Goal: Task Accomplishment & Management: Use online tool/utility

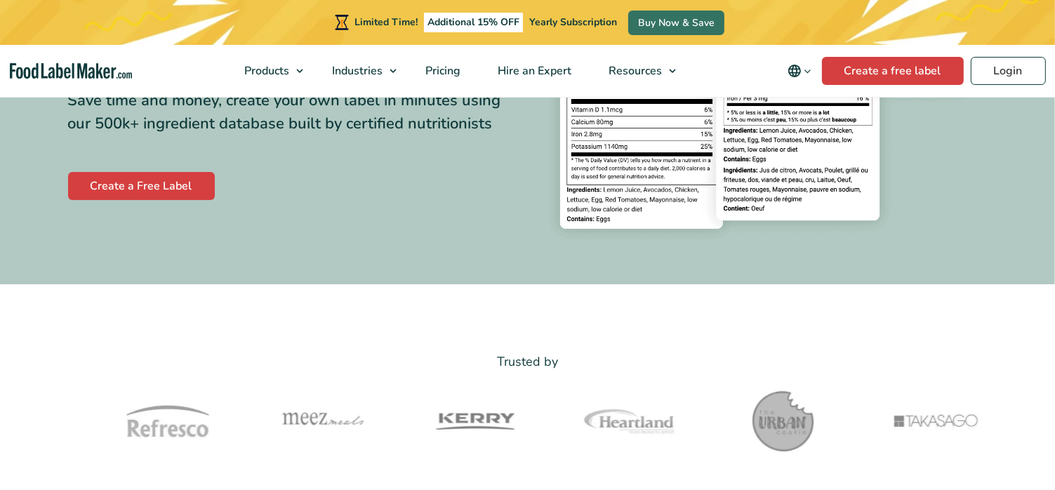
scroll to position [295, 0]
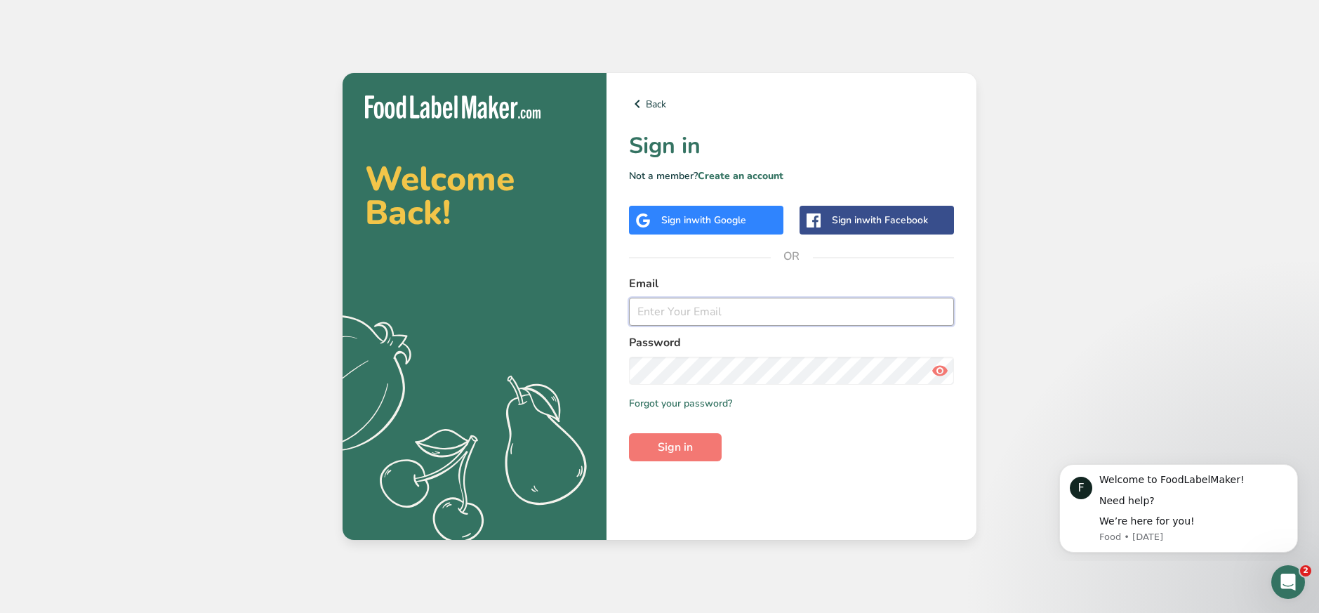
click at [757, 319] on input "email" at bounding box center [791, 312] width 325 height 28
type input "[EMAIL_ADDRESS][DOMAIN_NAME]"
click at [629, 433] on button "Sign in" at bounding box center [675, 447] width 93 height 28
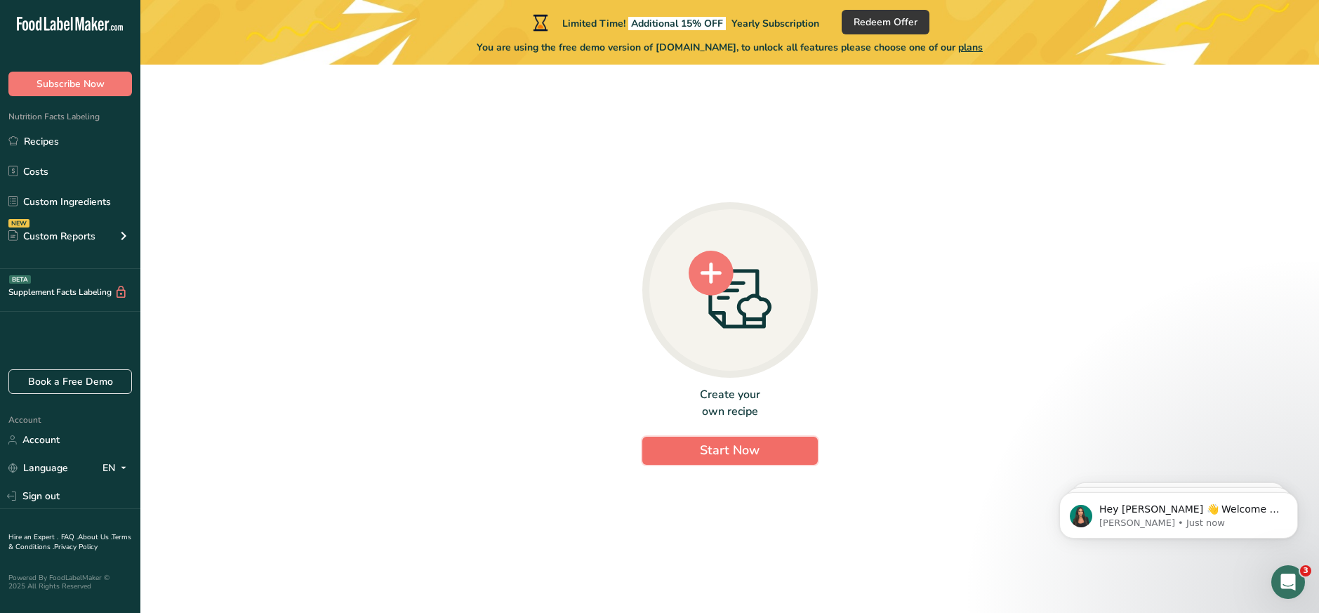
click at [741, 451] on span "Start Now" at bounding box center [730, 450] width 60 height 17
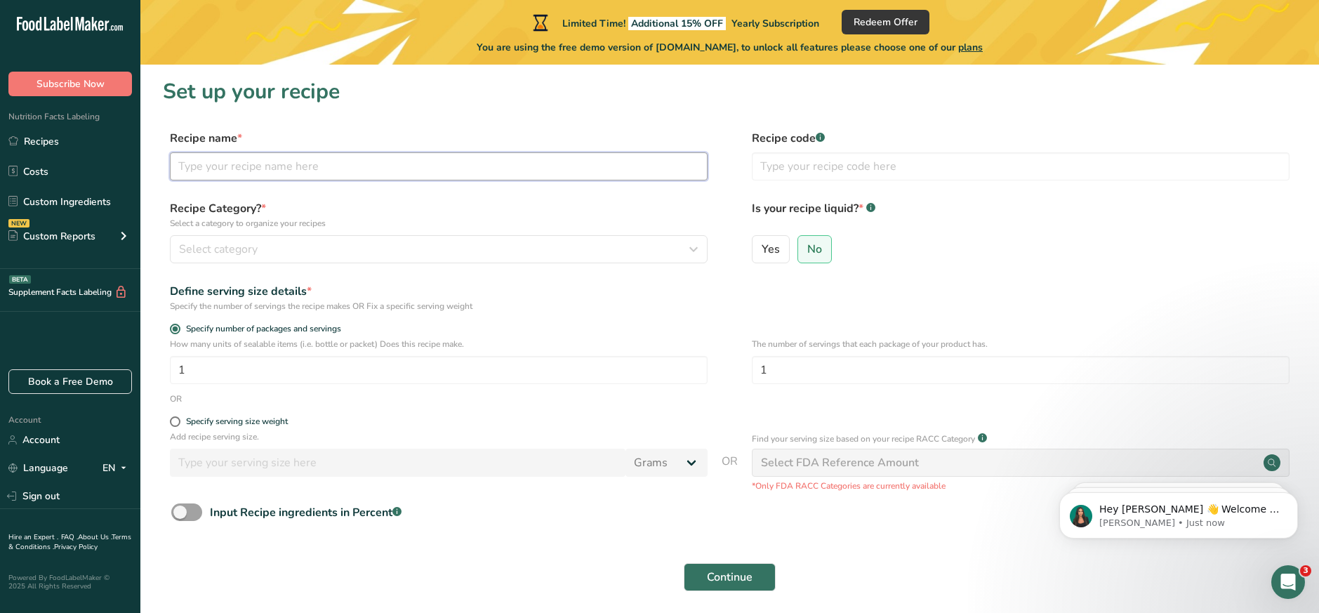
click at [252, 170] on input "text" at bounding box center [439, 166] width 538 height 28
type input "Japanese A5 Wagyu Tallow"
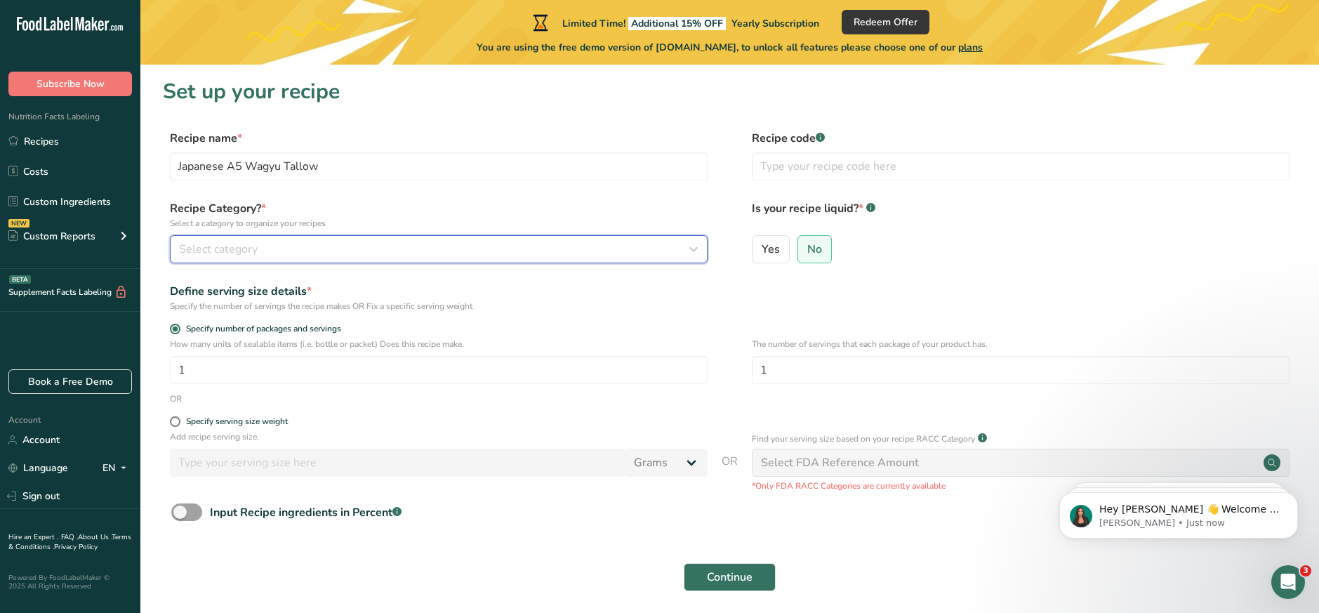
click at [225, 249] on span "Select category" at bounding box center [218, 249] width 79 height 17
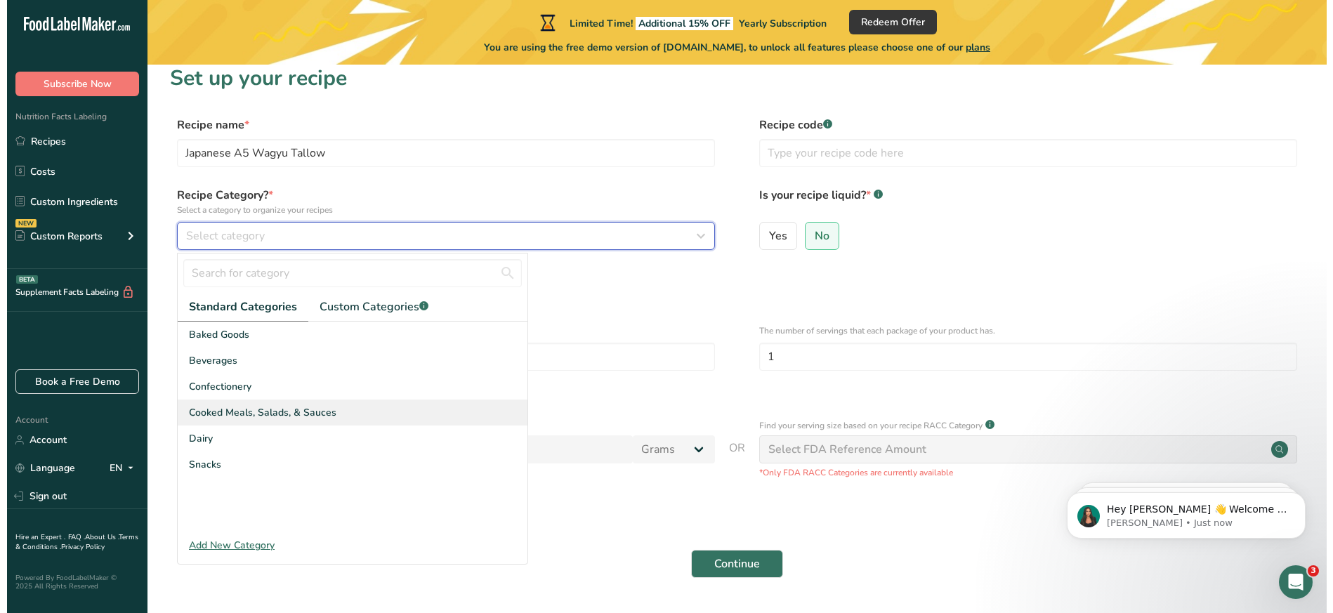
scroll to position [54, 0]
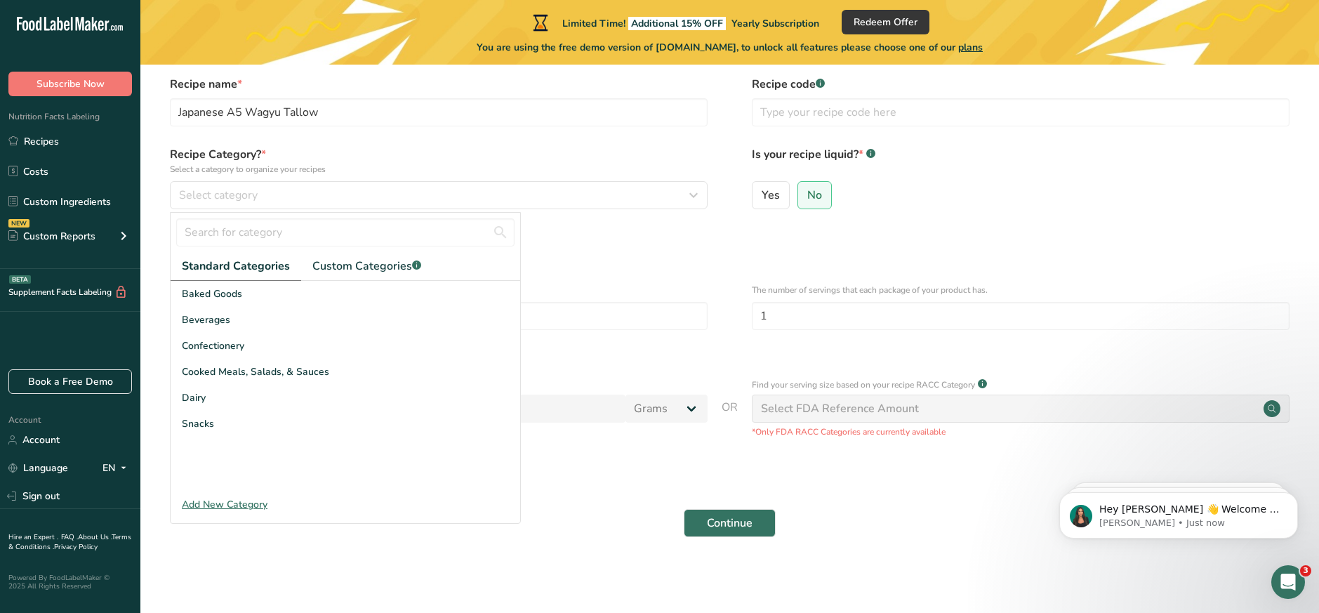
click at [249, 513] on div "Standard Categories Custom Categories .a-a{fill:#347362;}.b-a{fill:#fff;} Baked…" at bounding box center [345, 368] width 351 height 312
click at [235, 499] on div "Add New Category" at bounding box center [346, 504] width 350 height 15
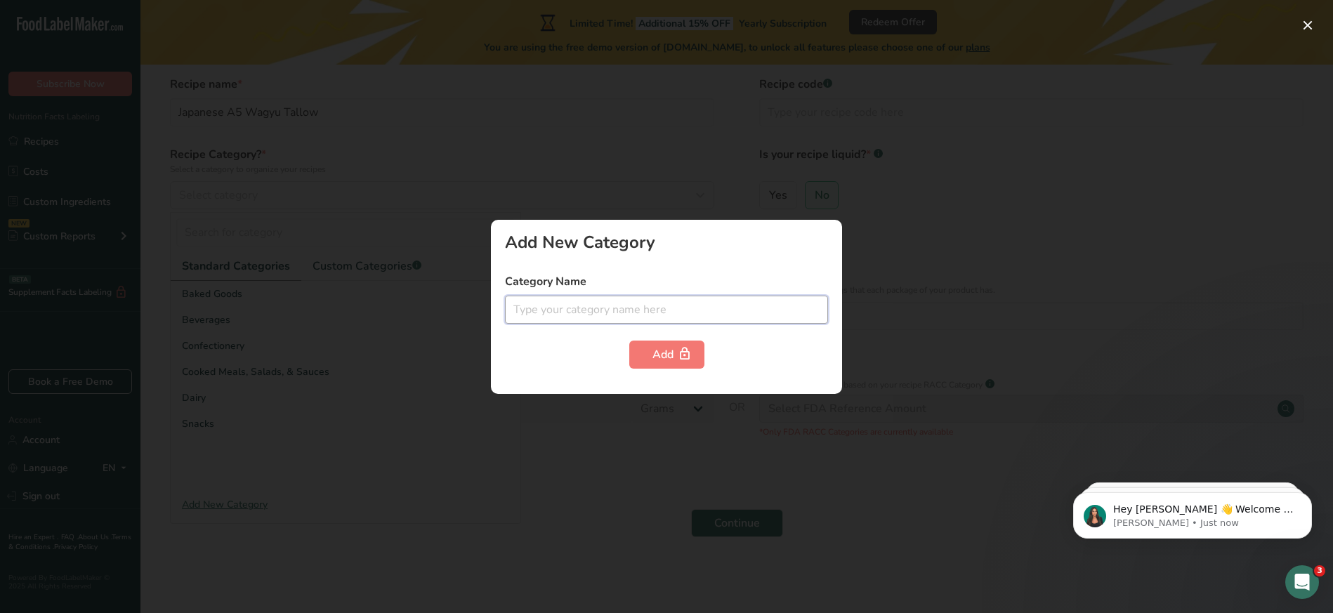
click at [671, 318] on input "text" at bounding box center [666, 310] width 323 height 28
